Goal: Information Seeking & Learning: Learn about a topic

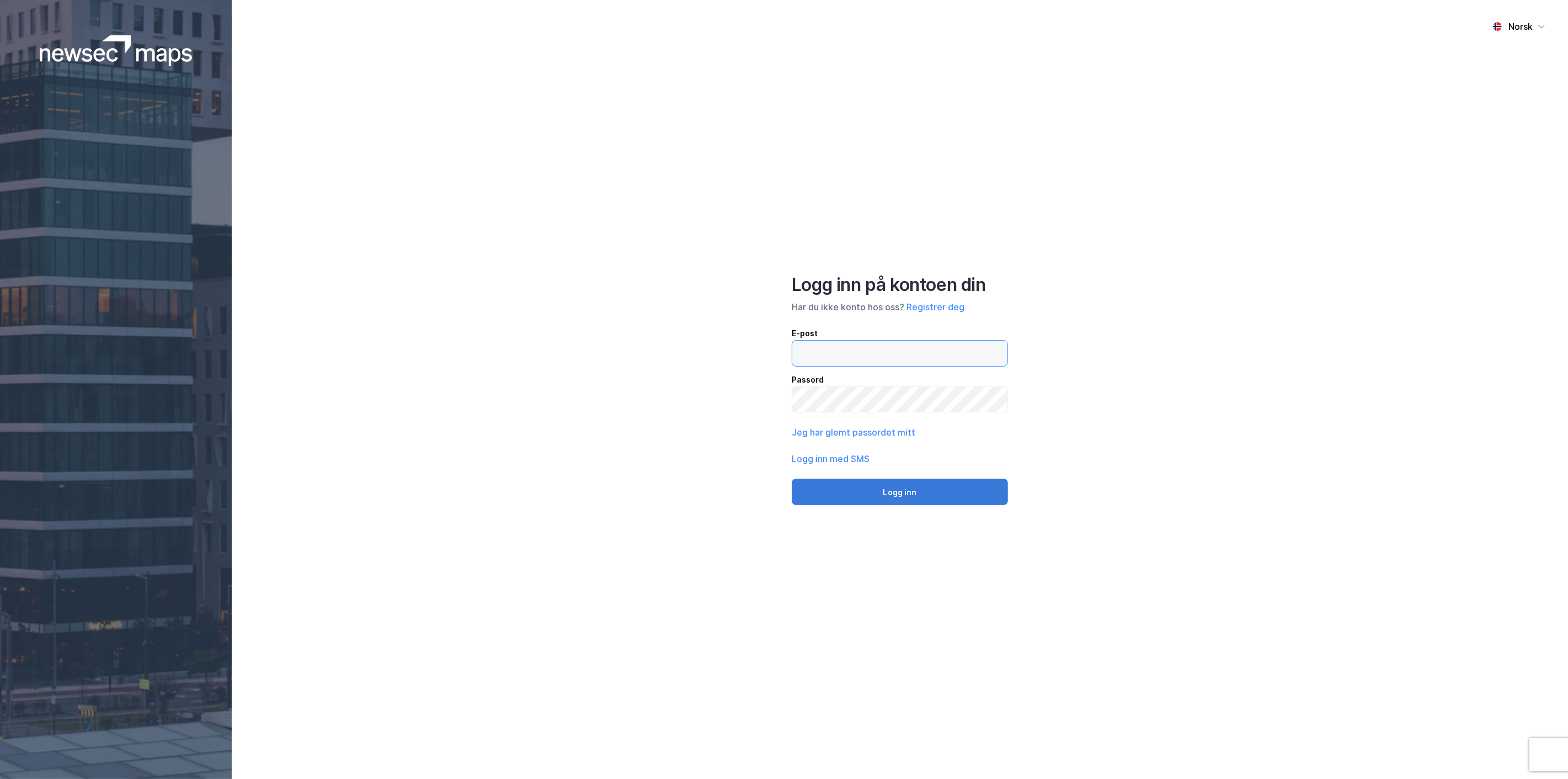
type input "[EMAIL_ADDRESS][MEDICAL_DATA][DOMAIN_NAME]"
click at [904, 498] on button "Logg inn" at bounding box center [899, 491] width 216 height 26
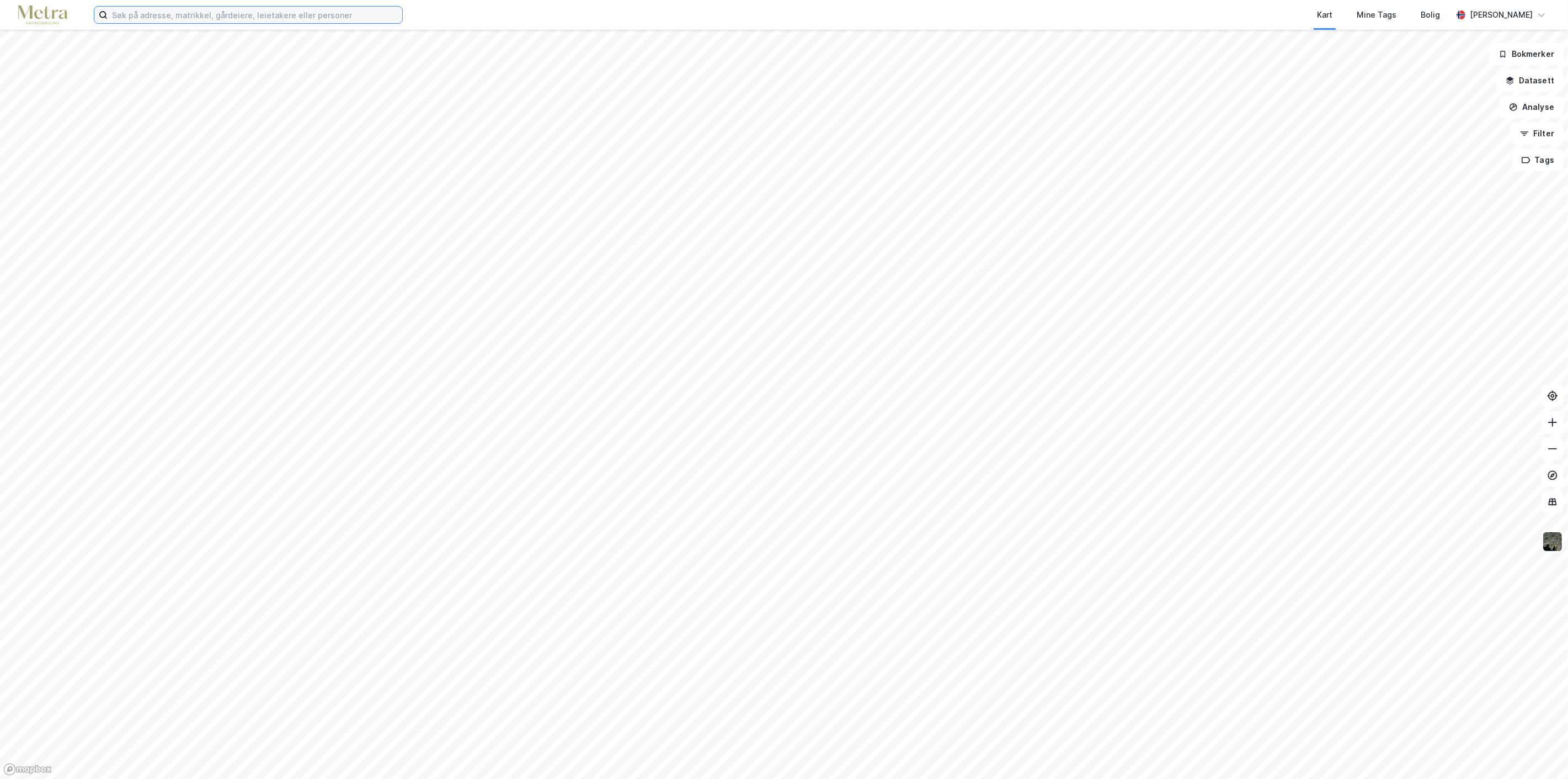
click at [290, 15] on input at bounding box center [254, 15] width 294 height 17
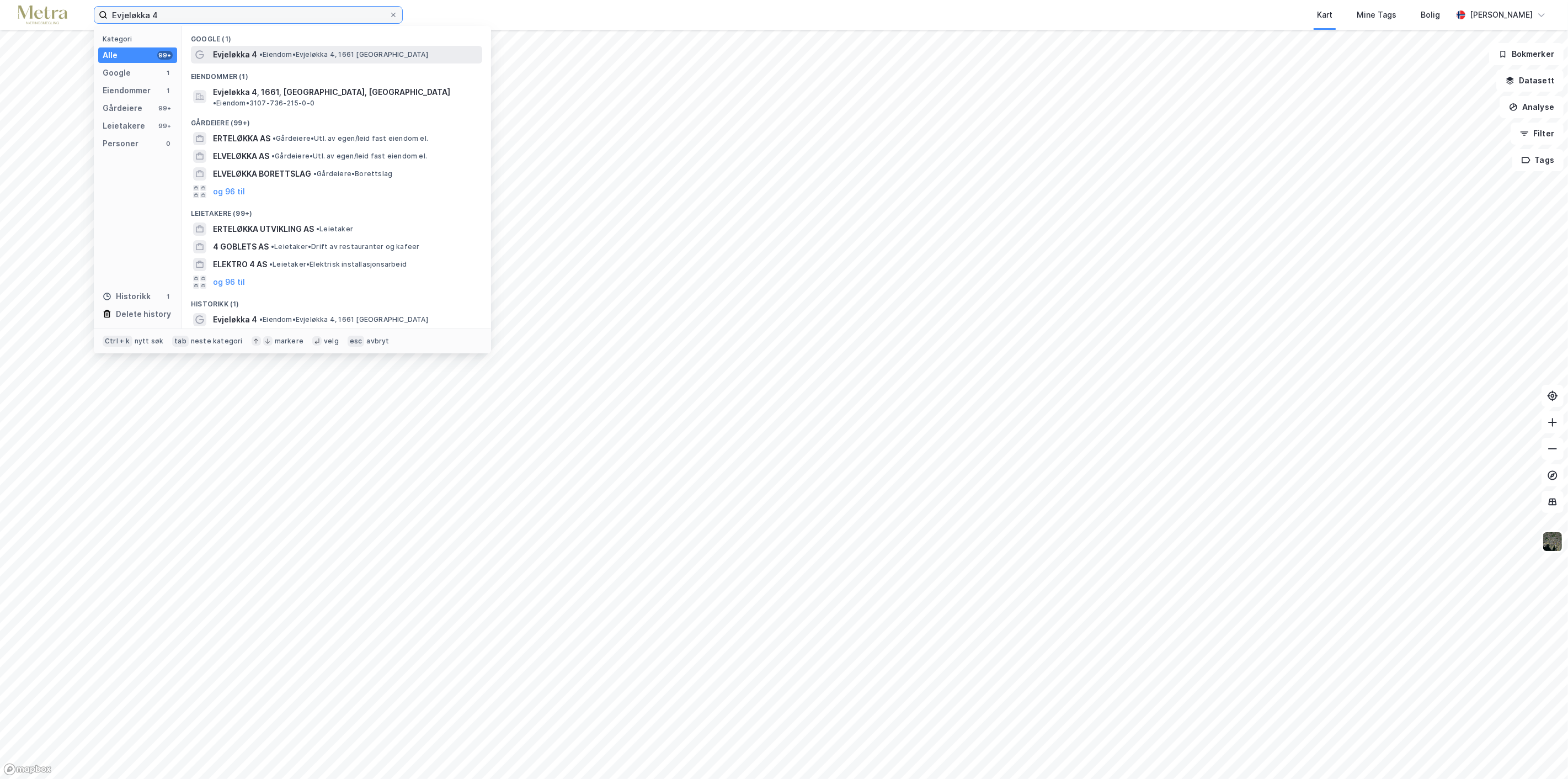
type input "Evjeløkka 4"
click at [238, 50] on span "Evjeløkka 4" at bounding box center [234, 54] width 44 height 13
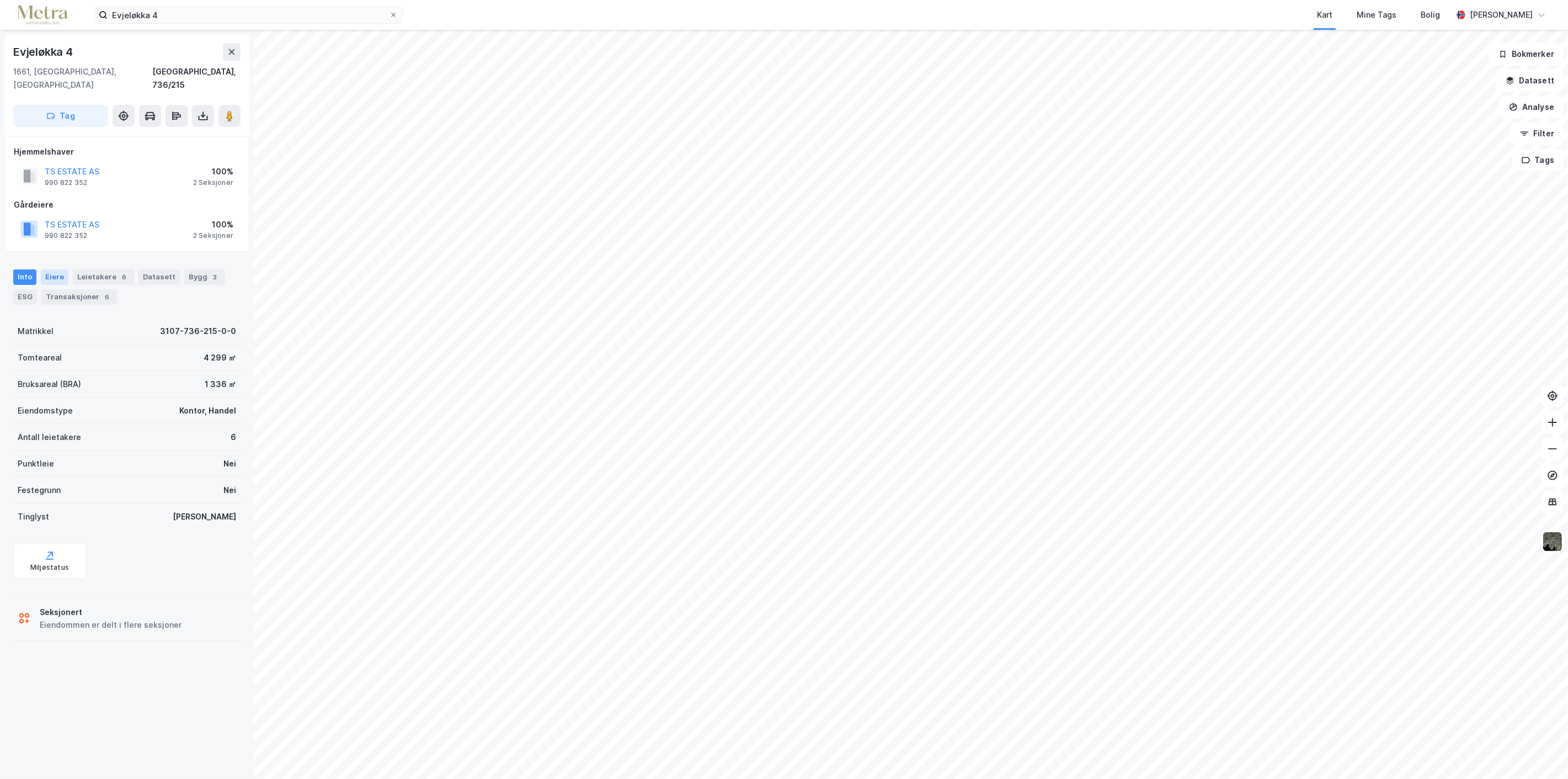
click at [52, 269] on div "Eiere" at bounding box center [55, 277] width 28 height 15
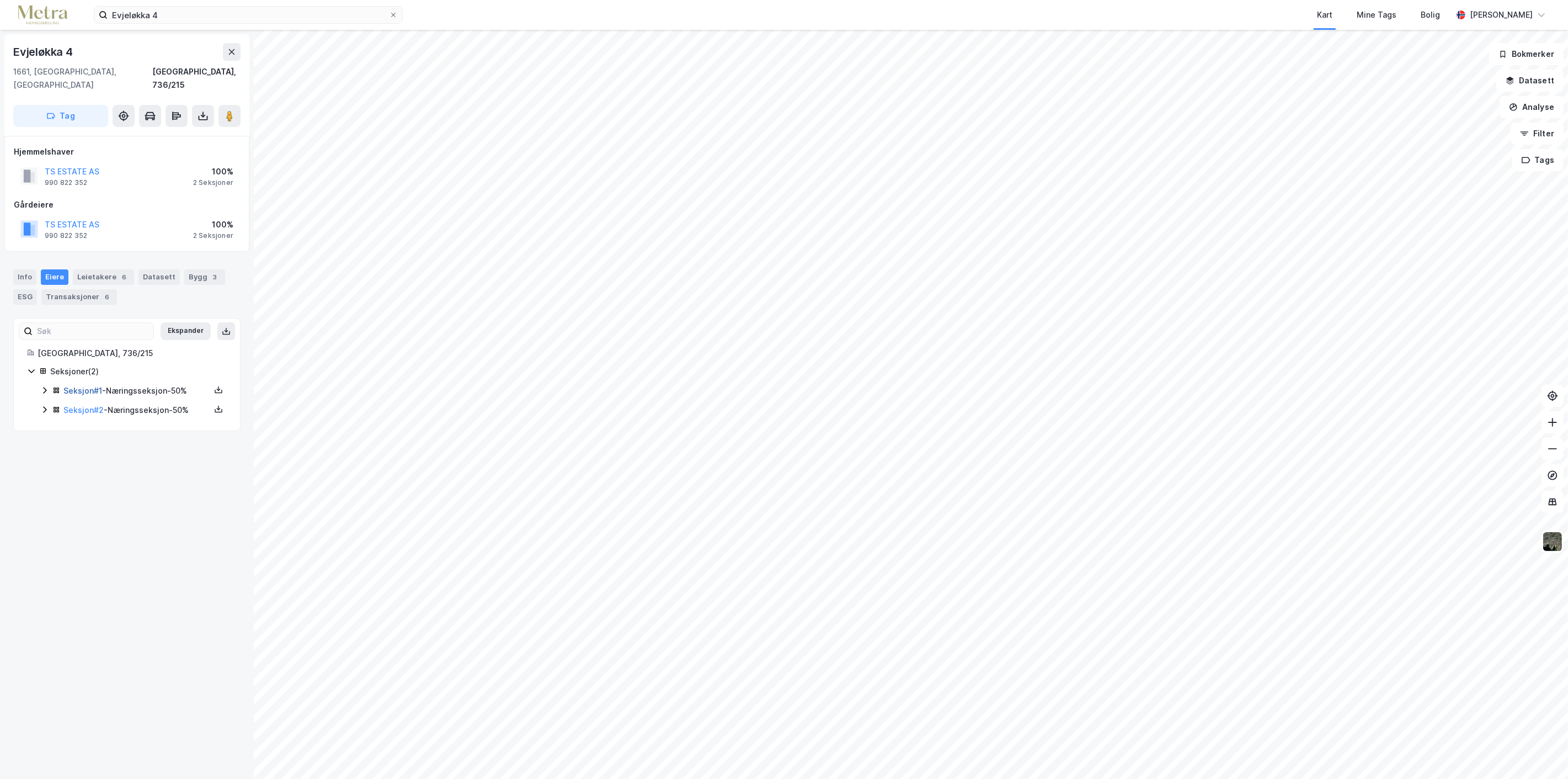
click at [81, 386] on link "Seksjon # 1" at bounding box center [83, 391] width 38 height 9
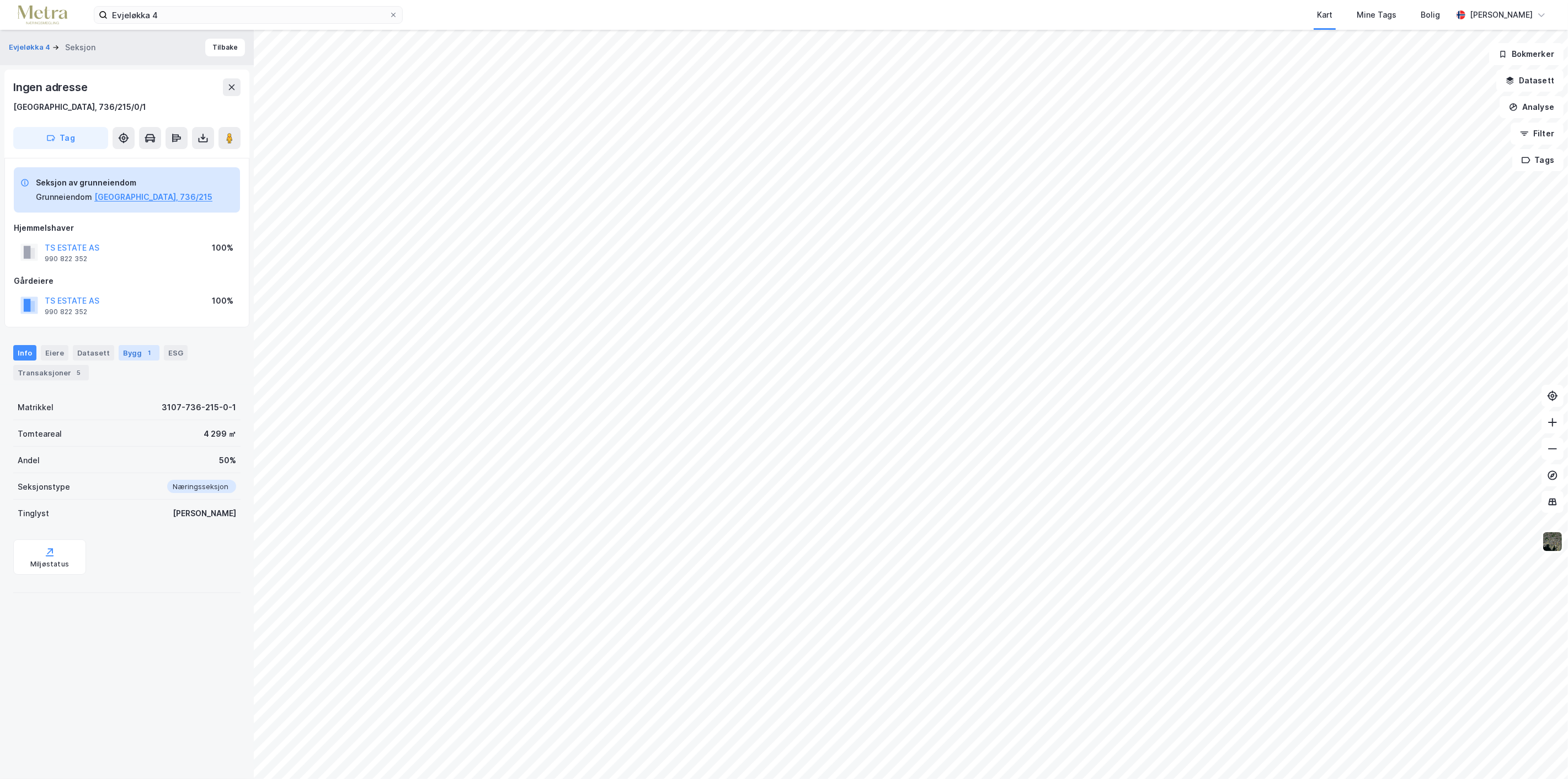
click at [125, 355] on div "Bygg 1" at bounding box center [138, 353] width 41 height 15
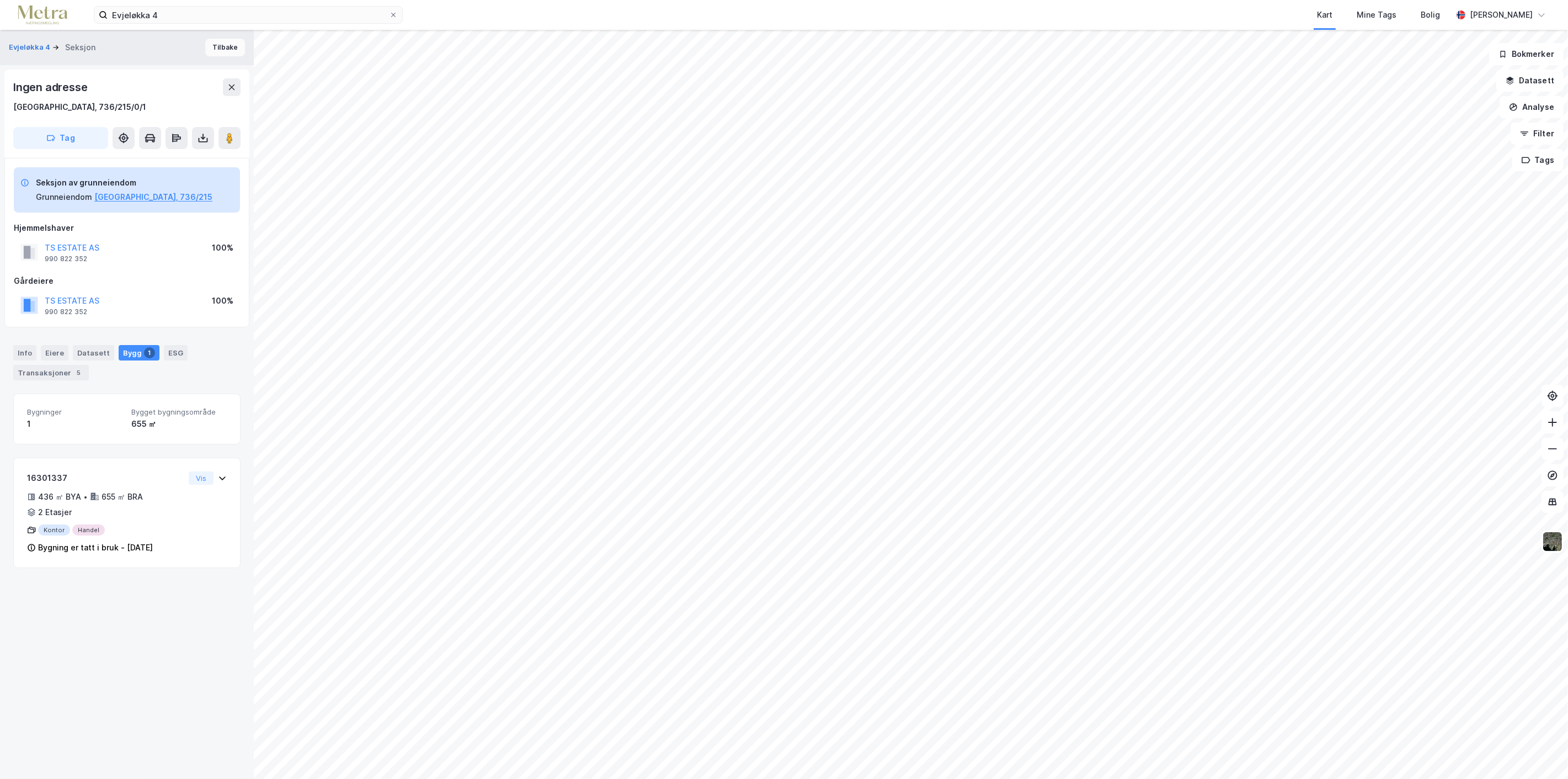
click at [212, 45] on button "Tilbake" at bounding box center [225, 47] width 40 height 18
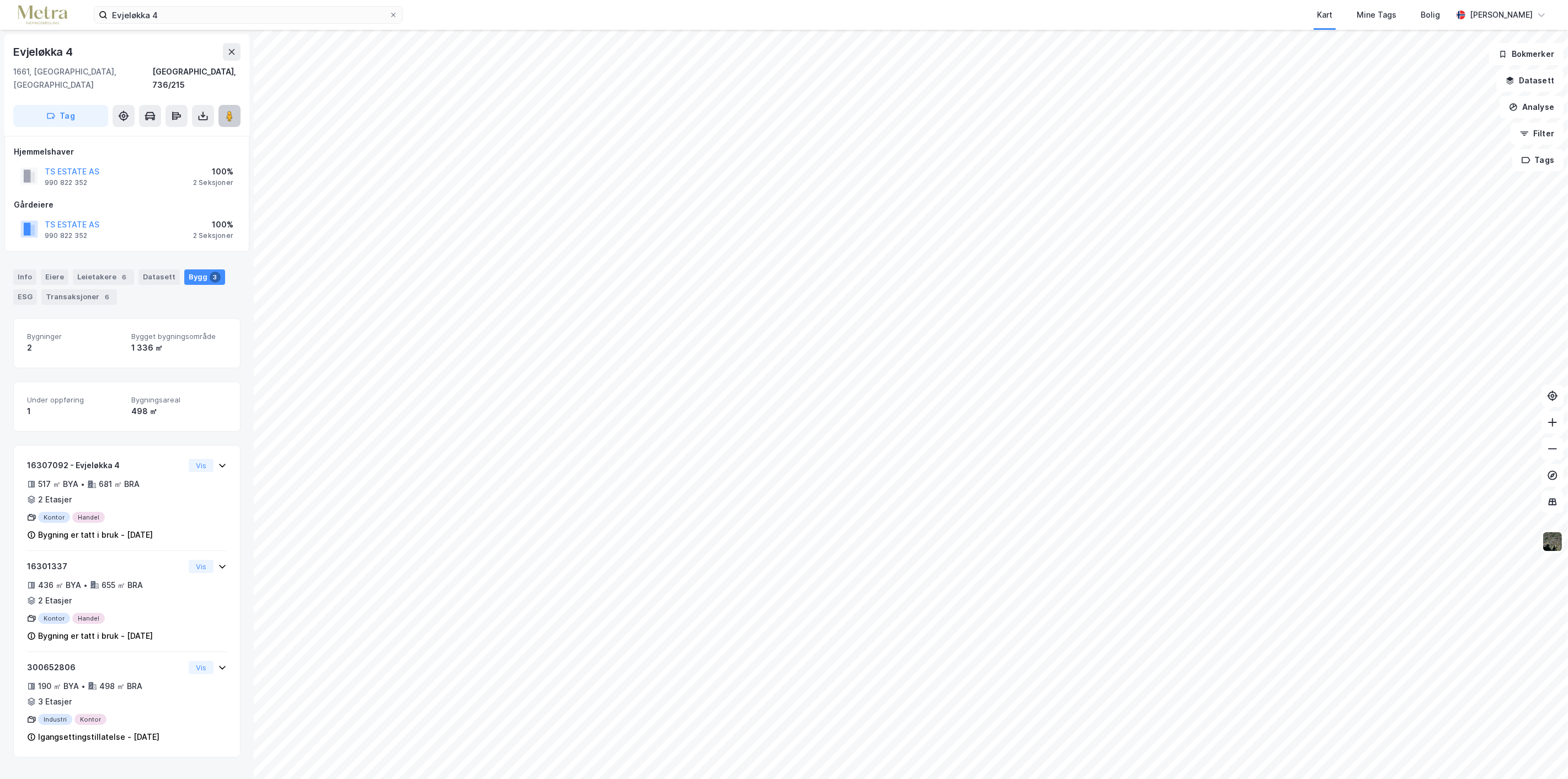
click at [228, 111] on image at bounding box center [229, 116] width 7 height 11
click at [0, 0] on button "TS ESTATE AS" at bounding box center [0, 0] width 0 height 0
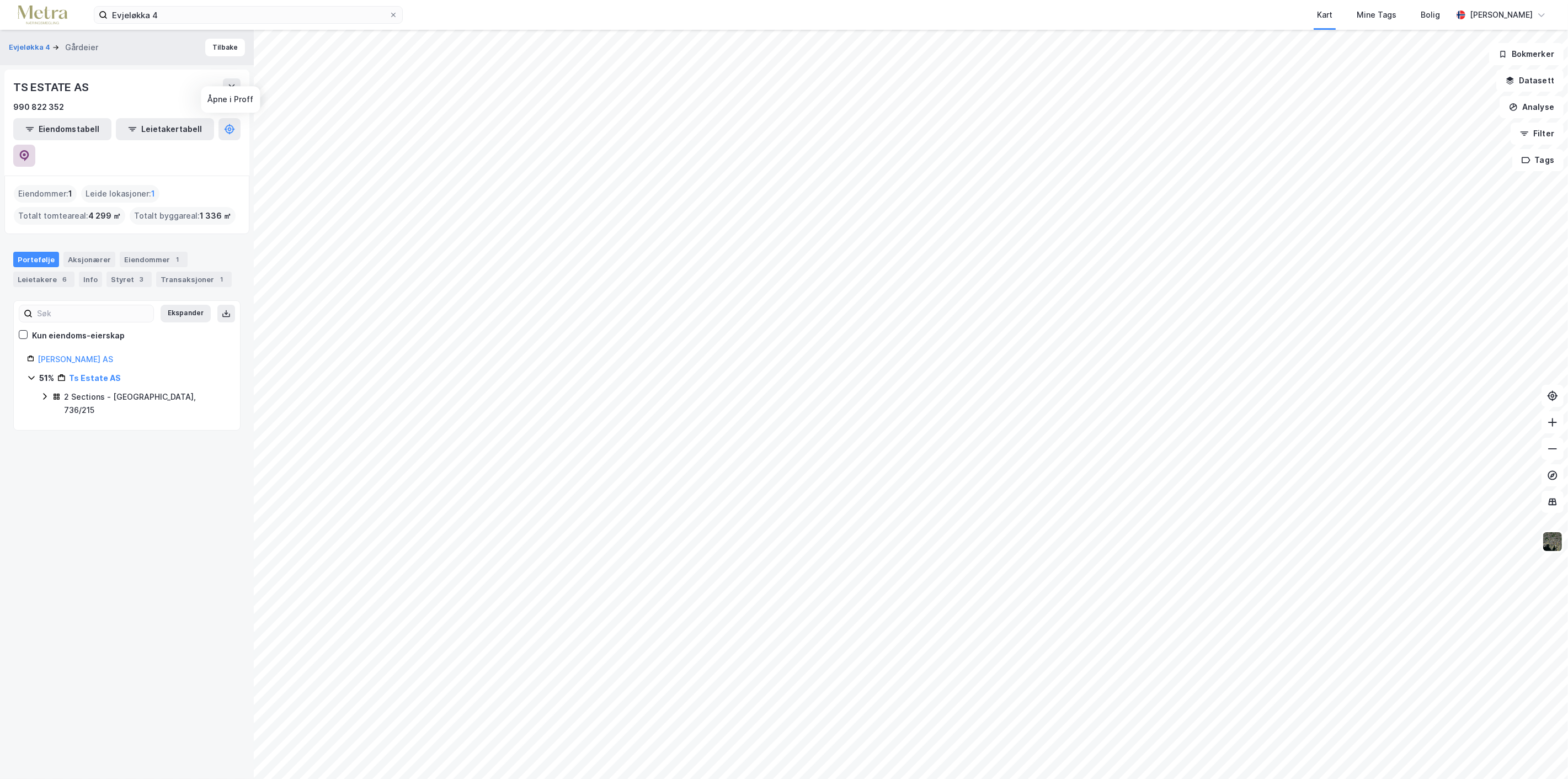
click at [35, 145] on button at bounding box center [24, 155] width 22 height 22
click at [88, 251] on div "Aksjonærer" at bounding box center [89, 259] width 51 height 15
